Goal: Information Seeking & Learning: Learn about a topic

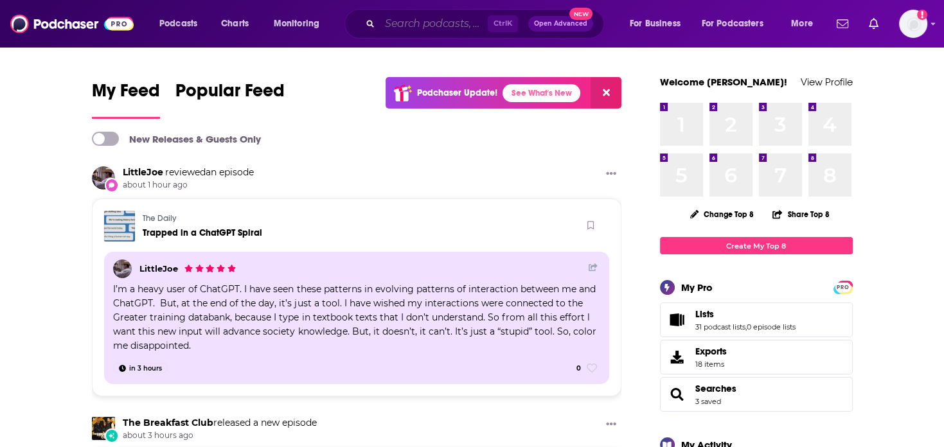
click at [440, 24] on input "Search podcasts, credits, & more..." at bounding box center [434, 23] width 108 height 21
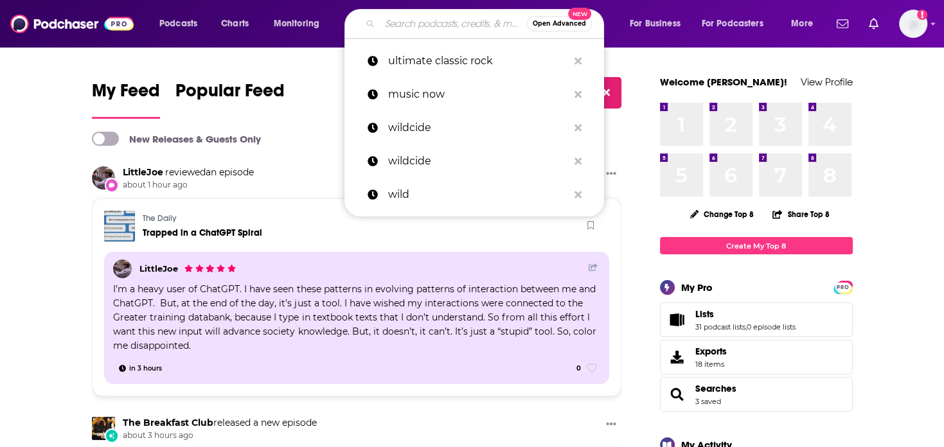
paste input "[PERSON_NAME]"
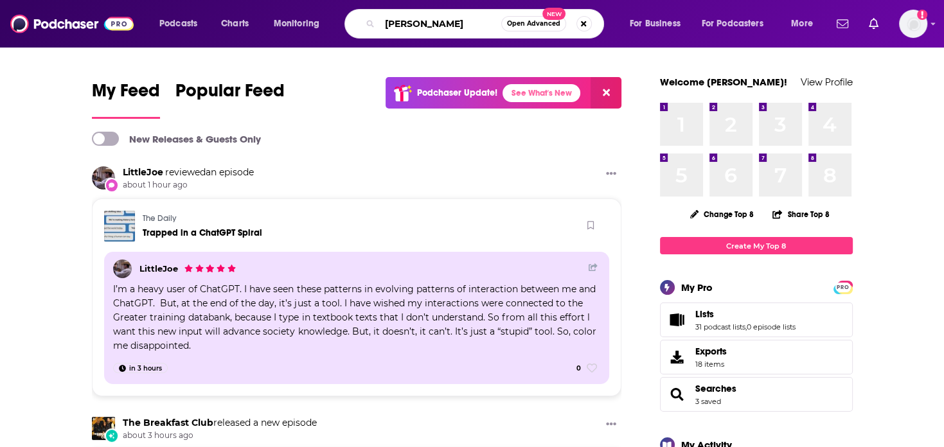
type input "[PERSON_NAME]"
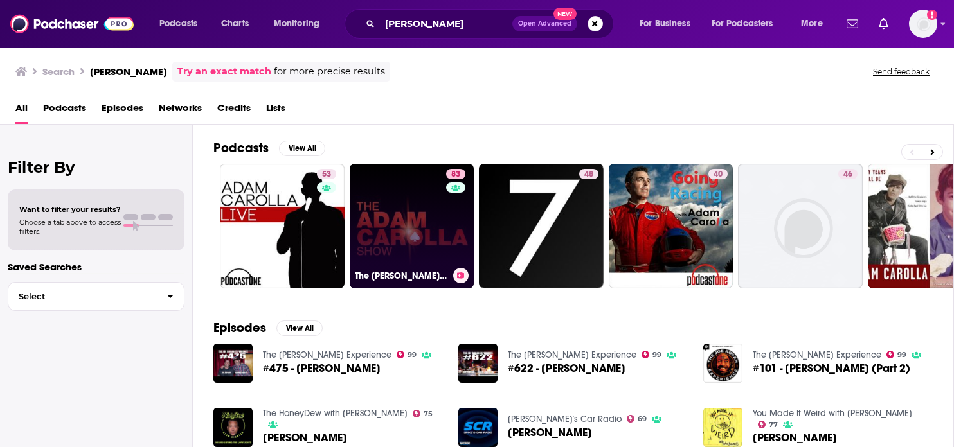
click at [411, 237] on link "83 The [PERSON_NAME] Show" at bounding box center [412, 226] width 125 height 125
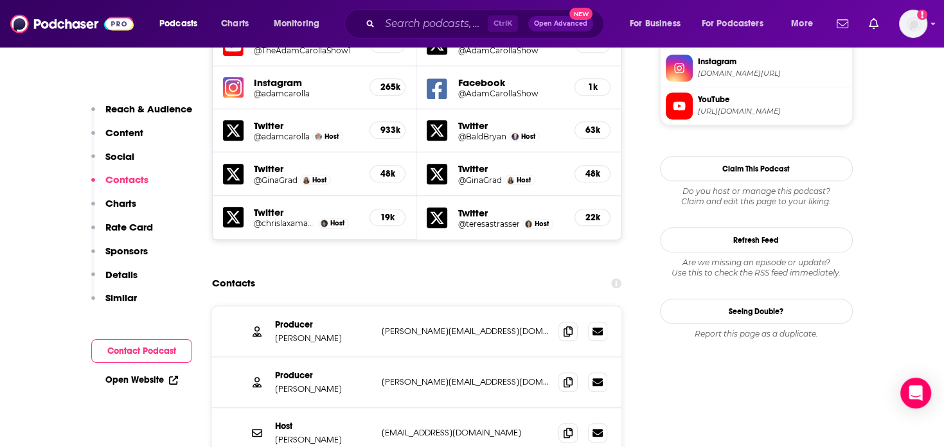
scroll to position [1349, 0]
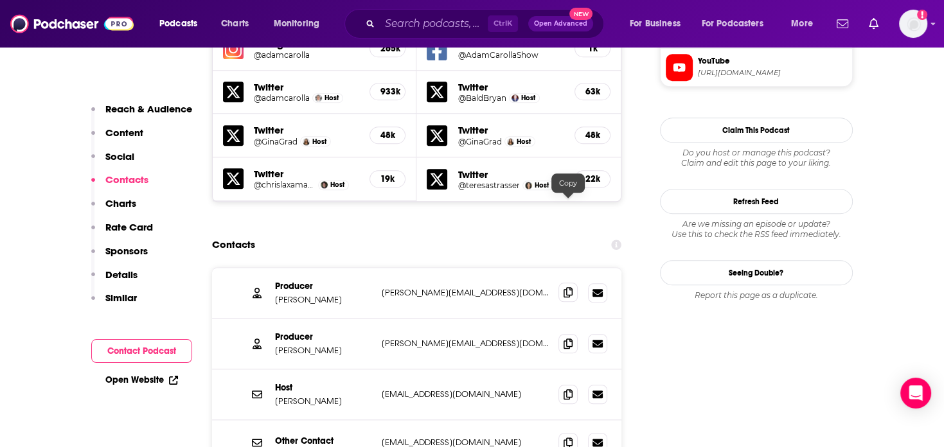
click at [566, 287] on icon at bounding box center [568, 292] width 9 height 10
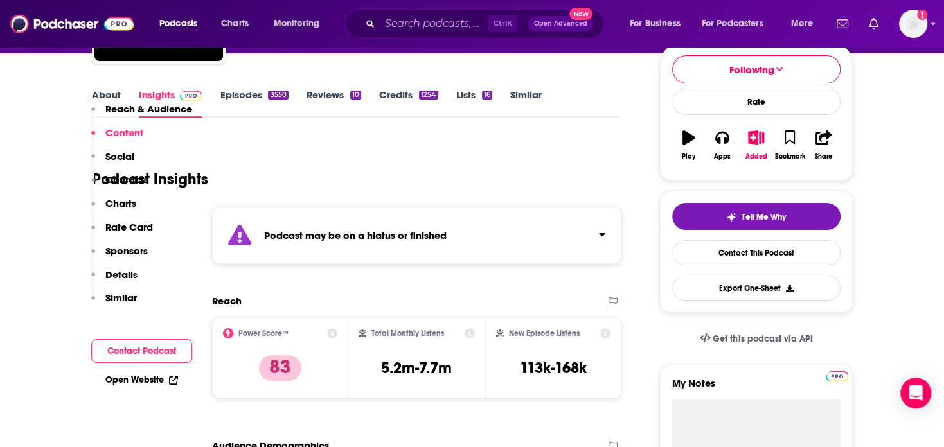
scroll to position [0, 0]
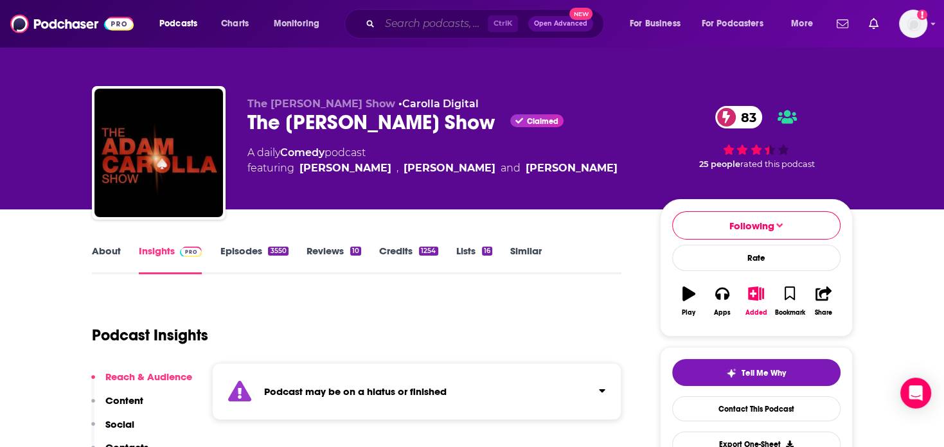
click at [404, 21] on input "Search podcasts, credits, & more..." at bounding box center [434, 23] width 108 height 21
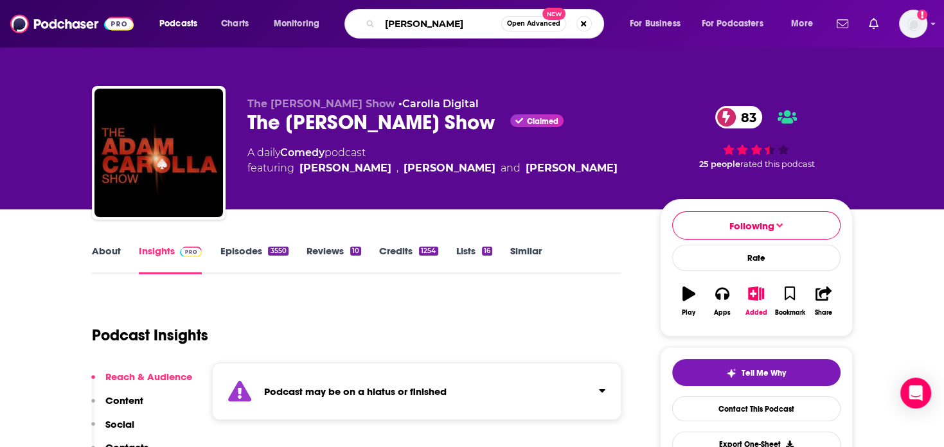
type input "[PERSON_NAME]"
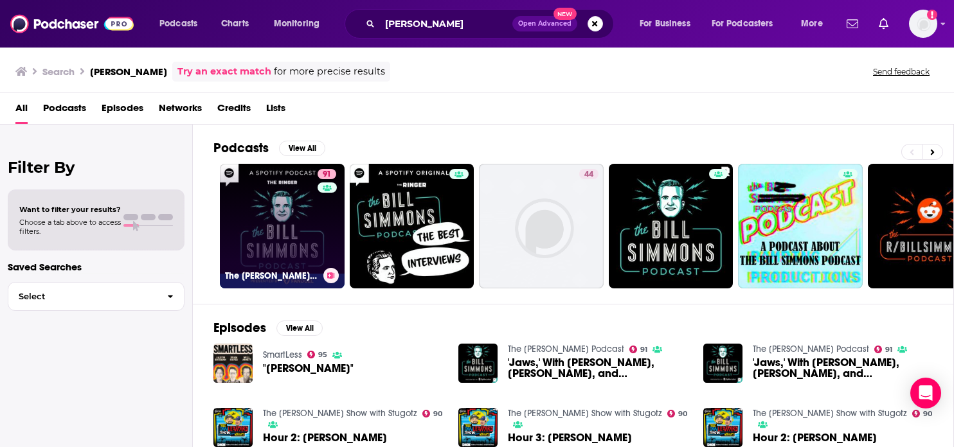
click at [308, 232] on link "91 The [PERSON_NAME] Podcast" at bounding box center [282, 226] width 125 height 125
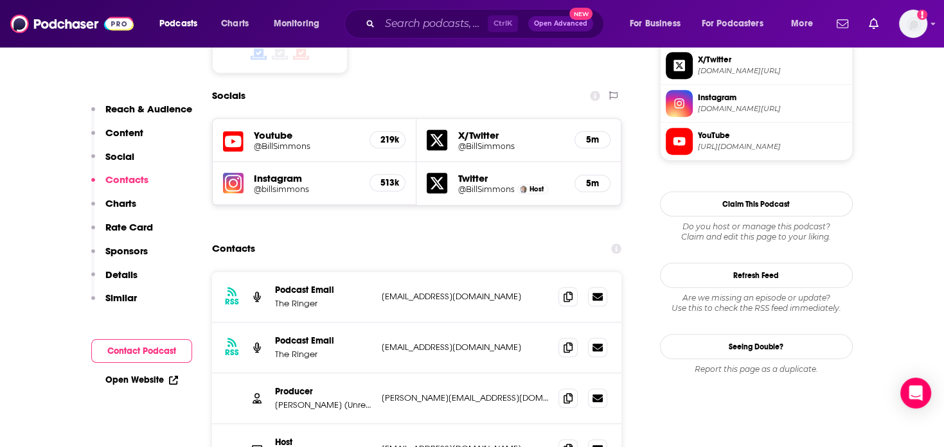
scroll to position [1157, 0]
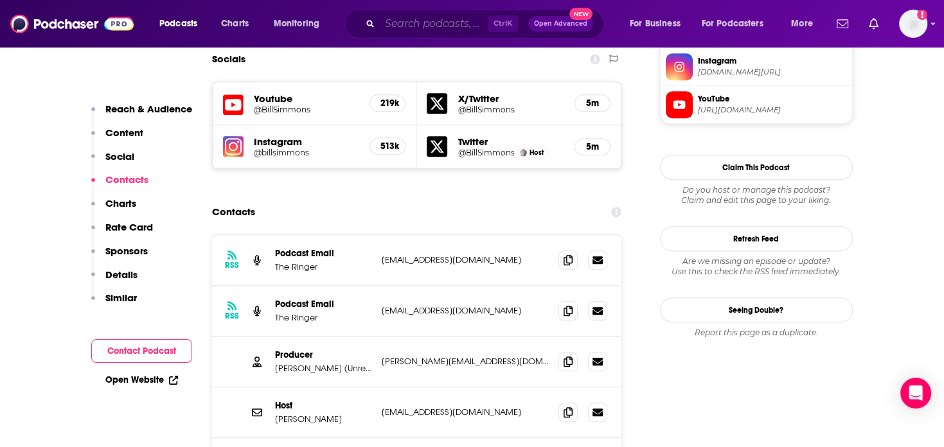
click at [405, 24] on input "Search podcasts, credits, & more..." at bounding box center [434, 23] width 108 height 21
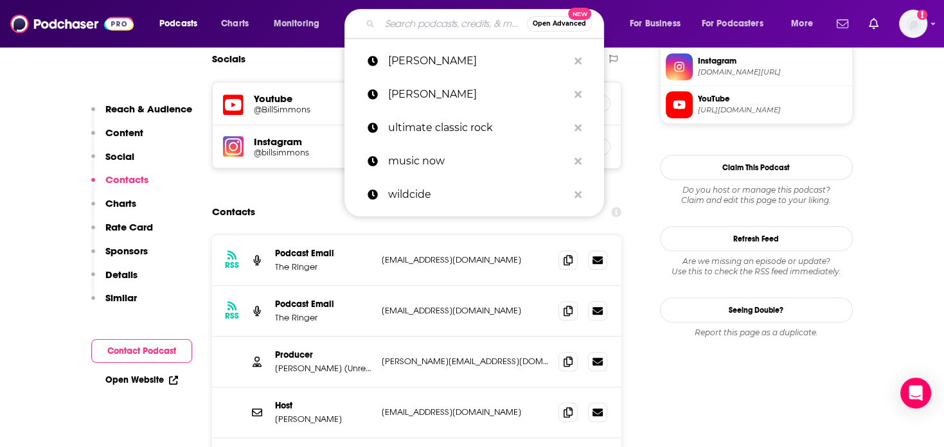
paste input "You Don't Know Mojack"
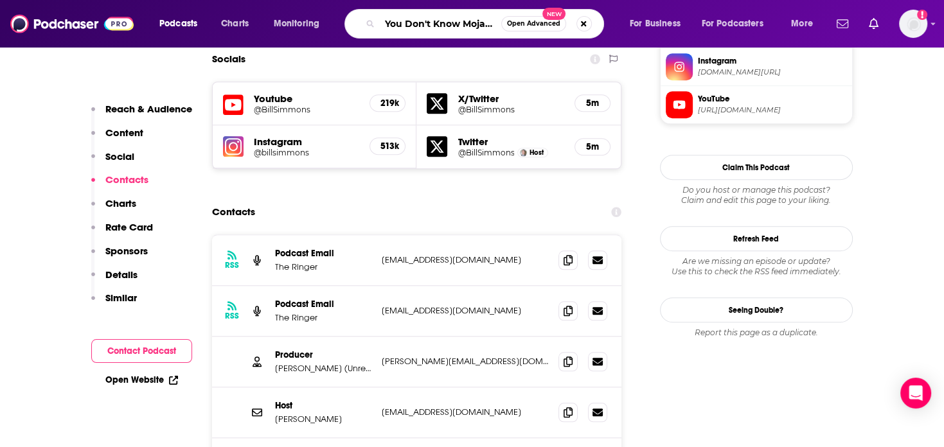
type input "You Don't Know Mojack"
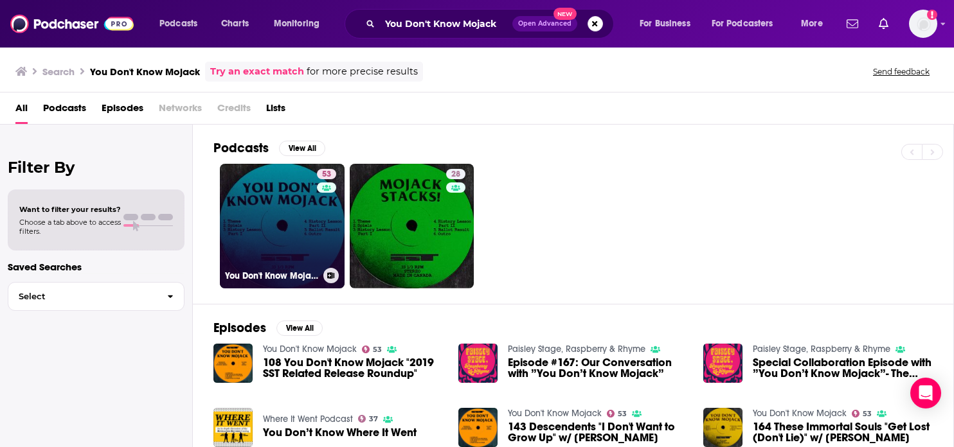
click at [277, 218] on link "53 You Don't Know Mojack" at bounding box center [282, 226] width 125 height 125
